Goal: Check status

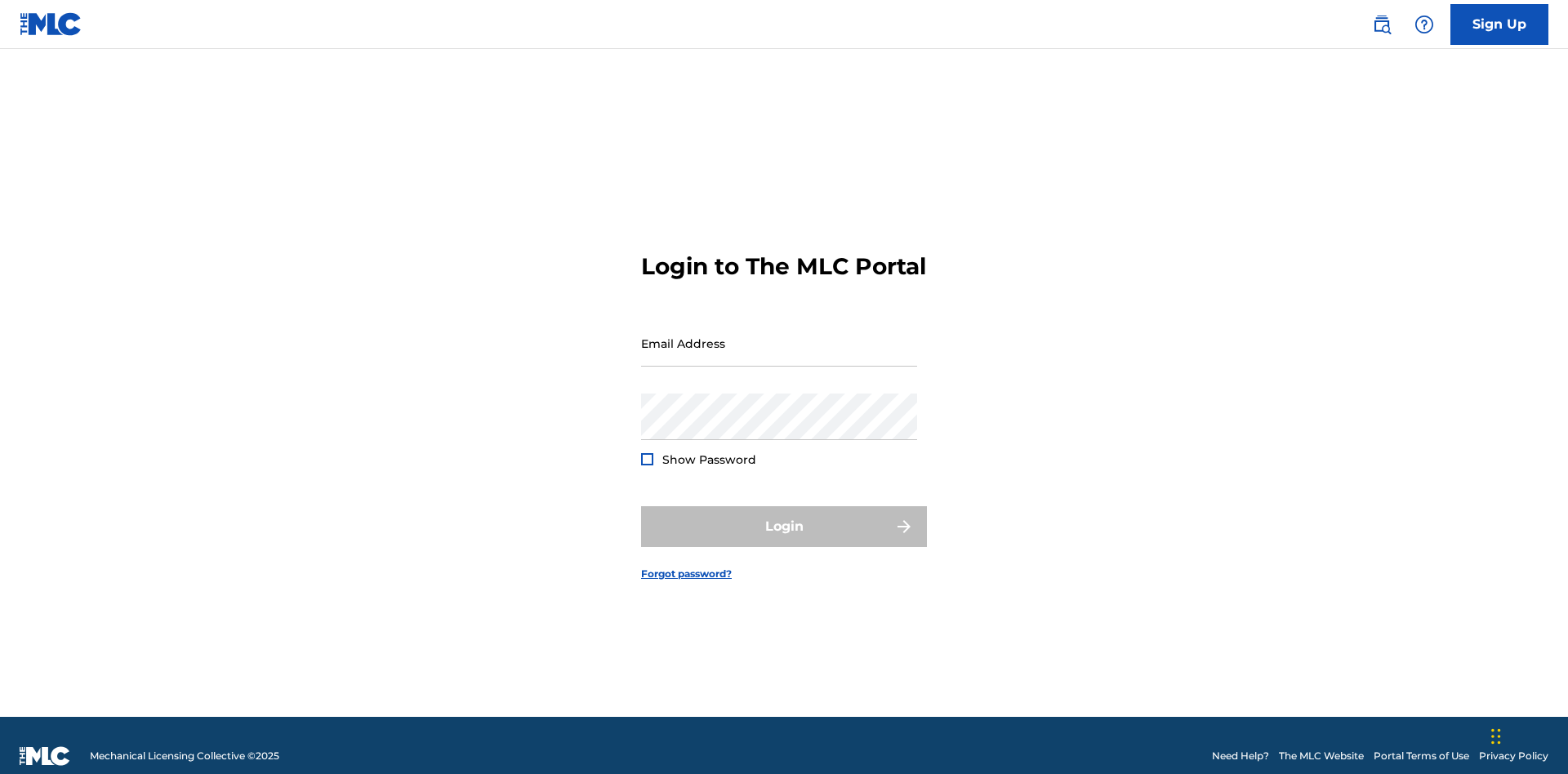
scroll to position [21, 0]
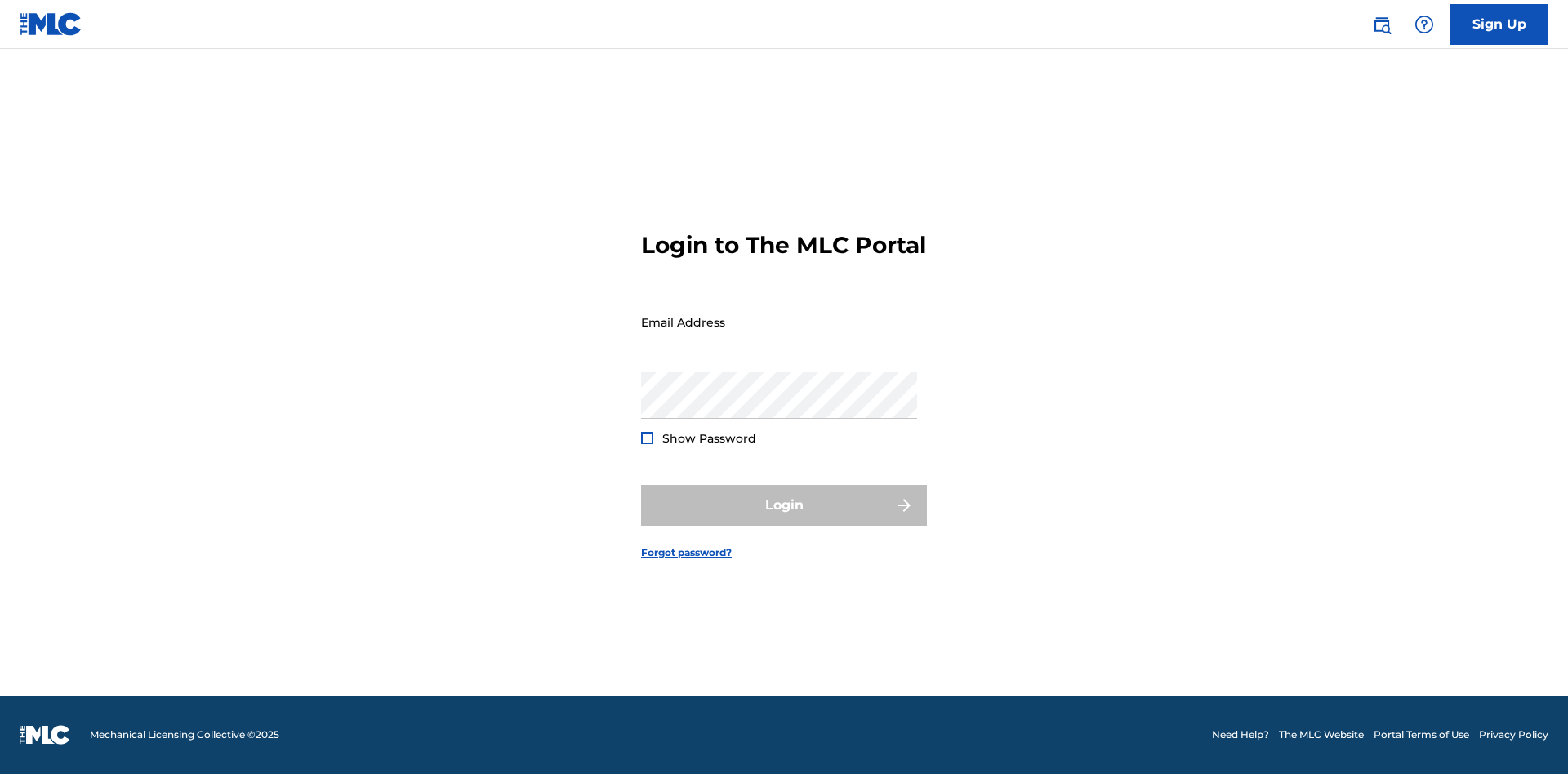
click at [779, 335] on input "Email Address" at bounding box center [779, 322] width 276 height 46
type input "[EMAIL_ADDRESS][DOMAIN_NAME]"
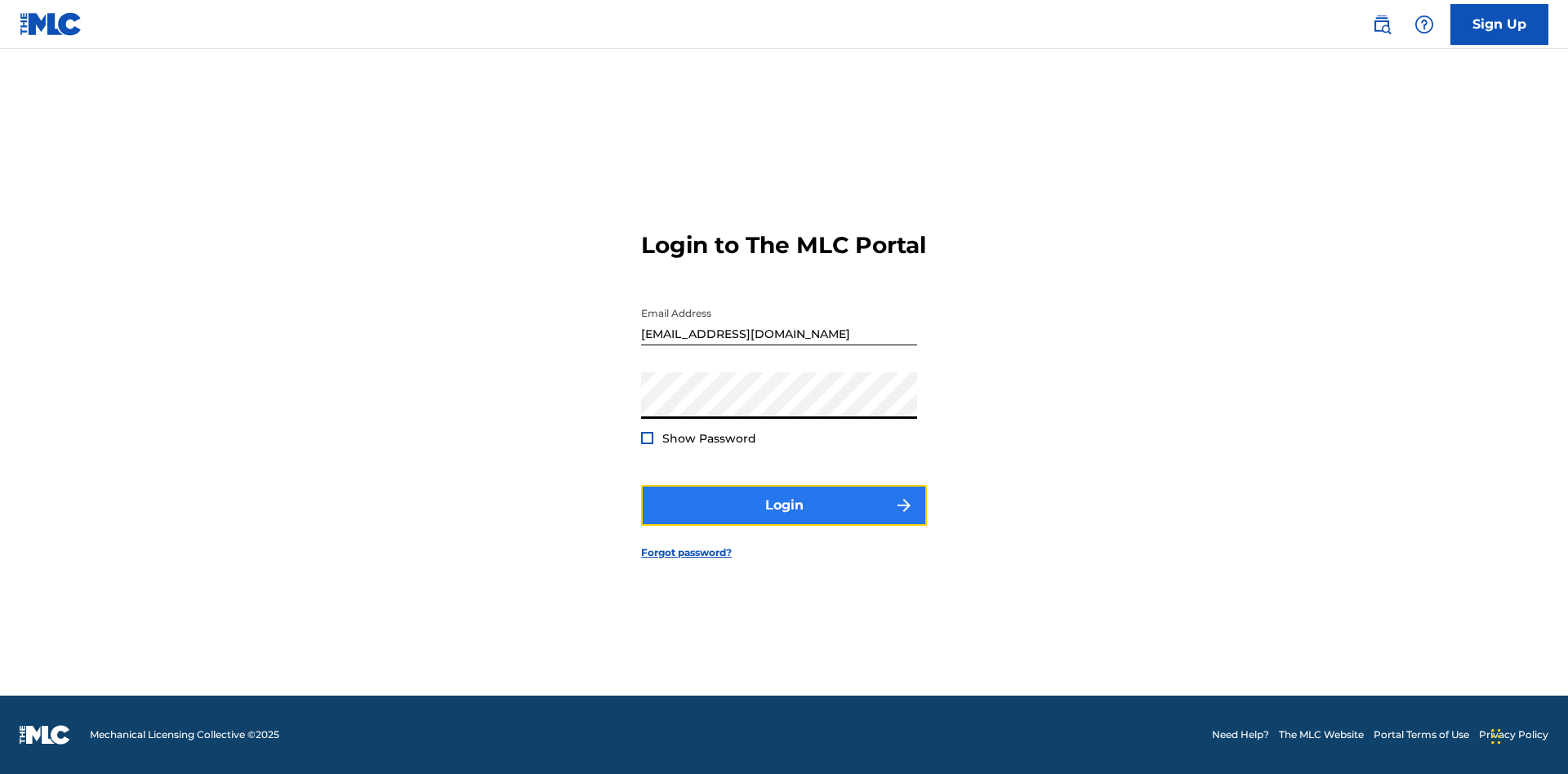
click at [784, 520] on button "Login" at bounding box center [784, 505] width 286 height 41
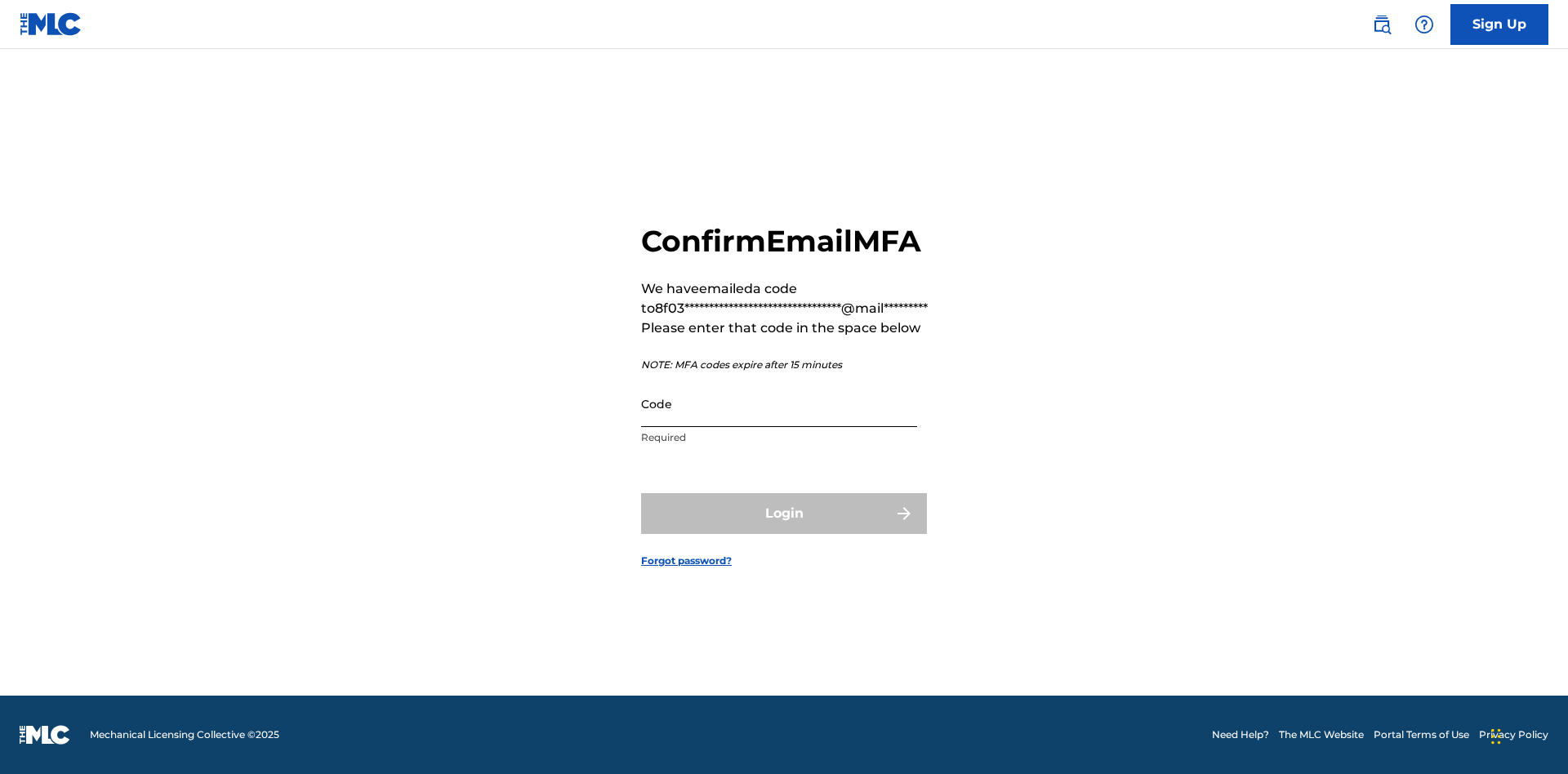
click at [779, 403] on input "Code" at bounding box center [779, 403] width 276 height 46
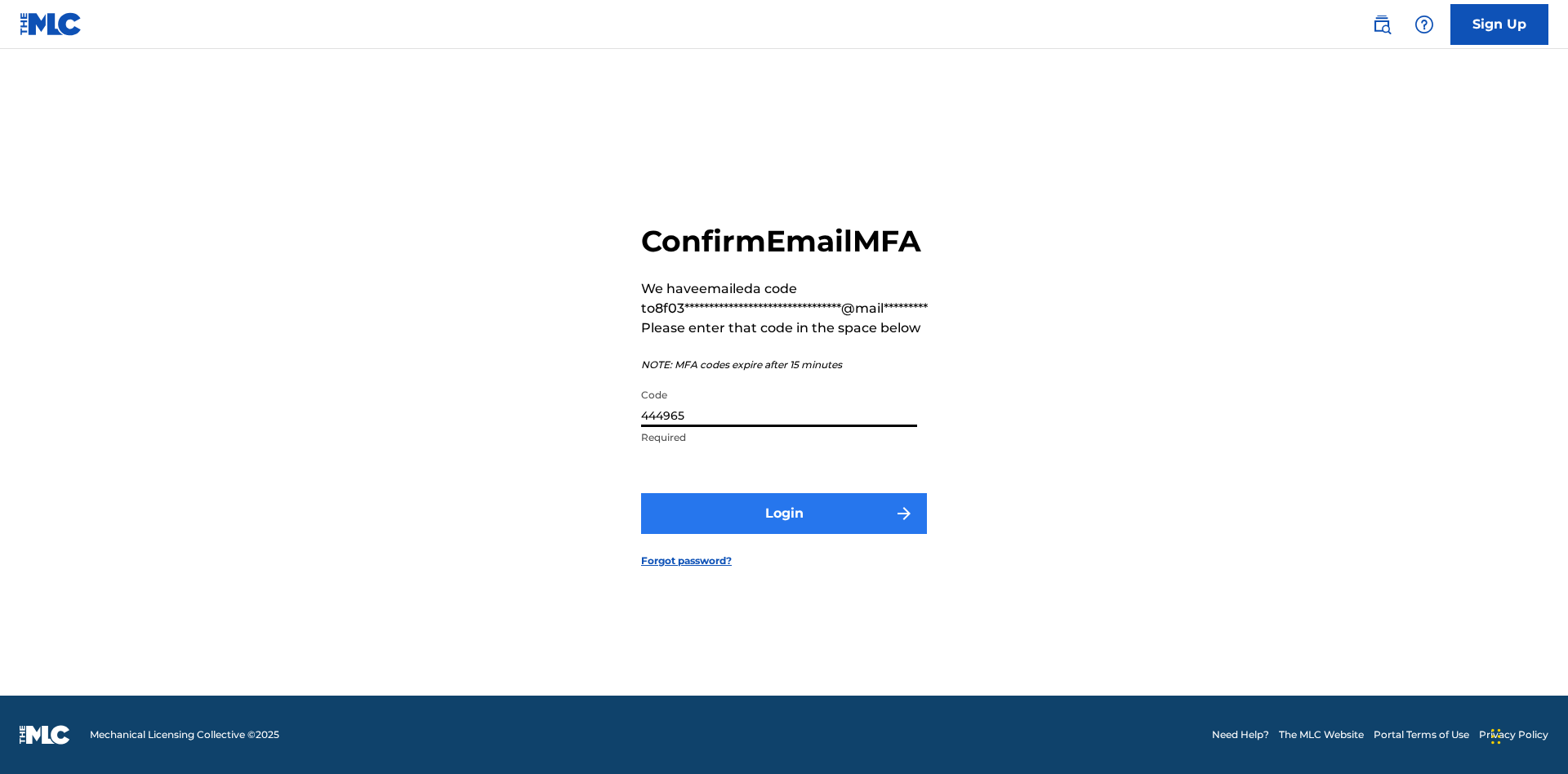
type input "444965"
click at [784, 513] on button "Login" at bounding box center [784, 514] width 286 height 41
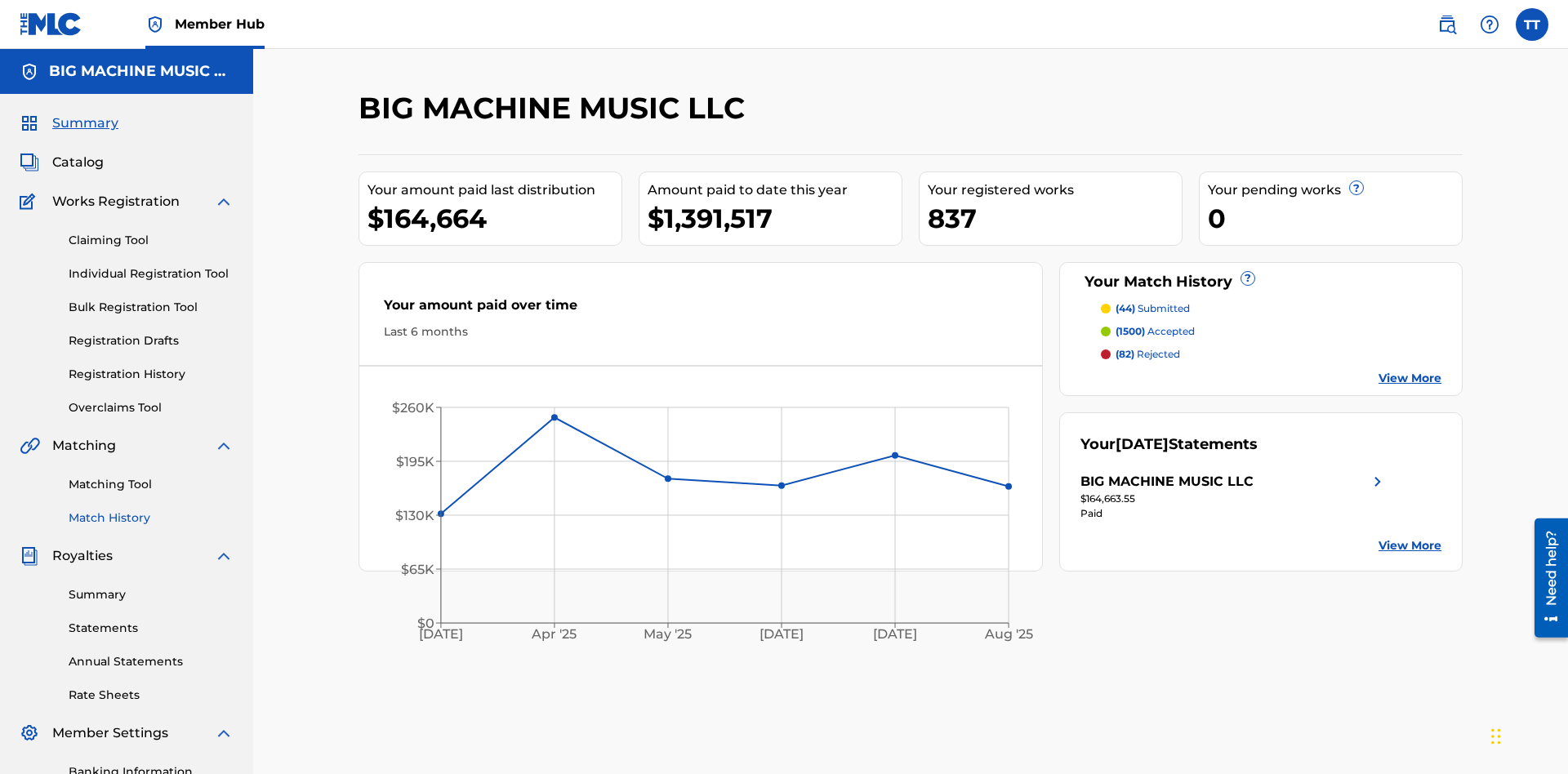
click at [151, 510] on link "Match History" at bounding box center [150, 518] width 165 height 17
